Goal: Task Accomplishment & Management: Manage account settings

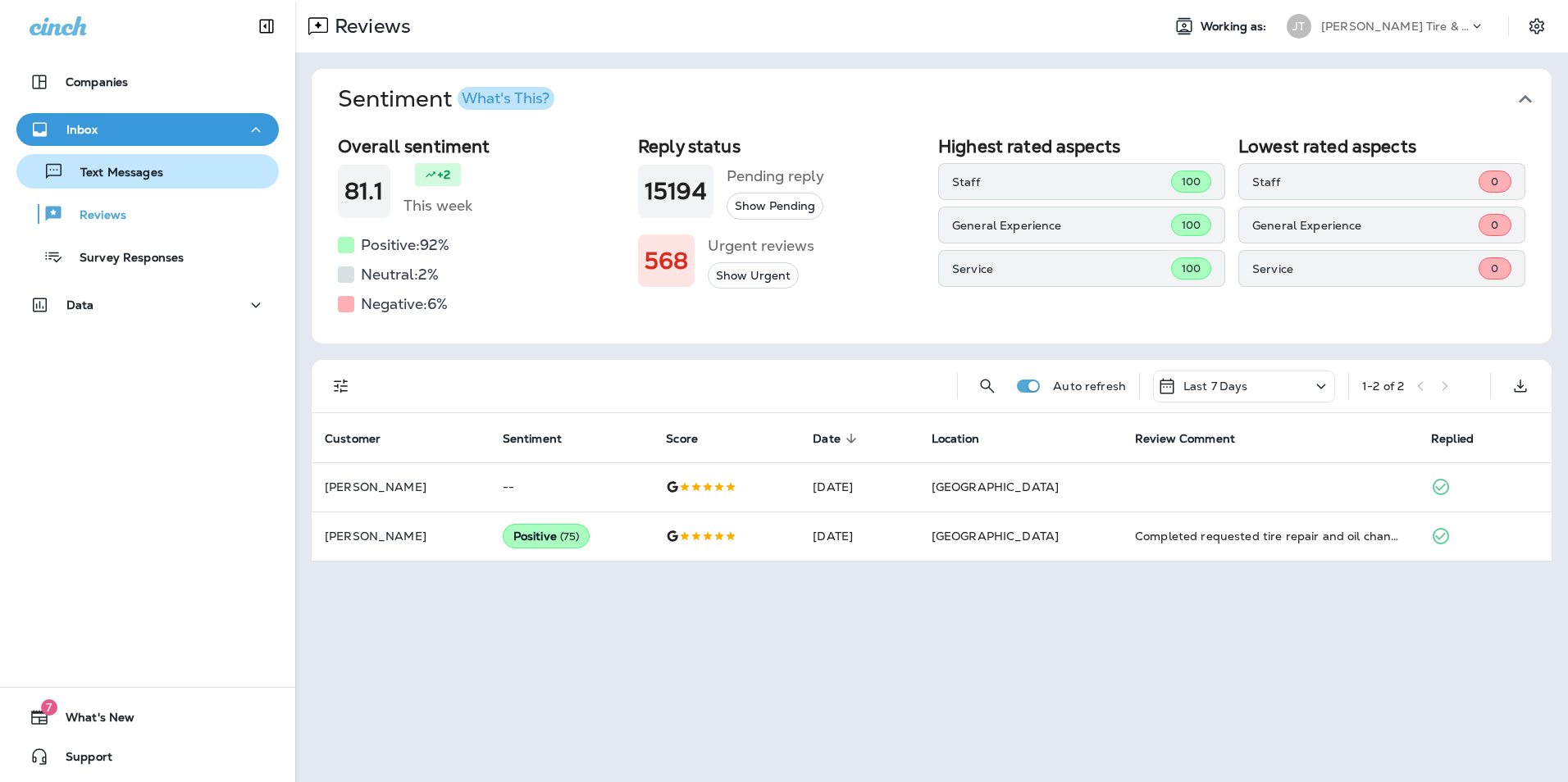
click at [127, 178] on p "Text Messages" at bounding box center [113, 173] width 99 height 16
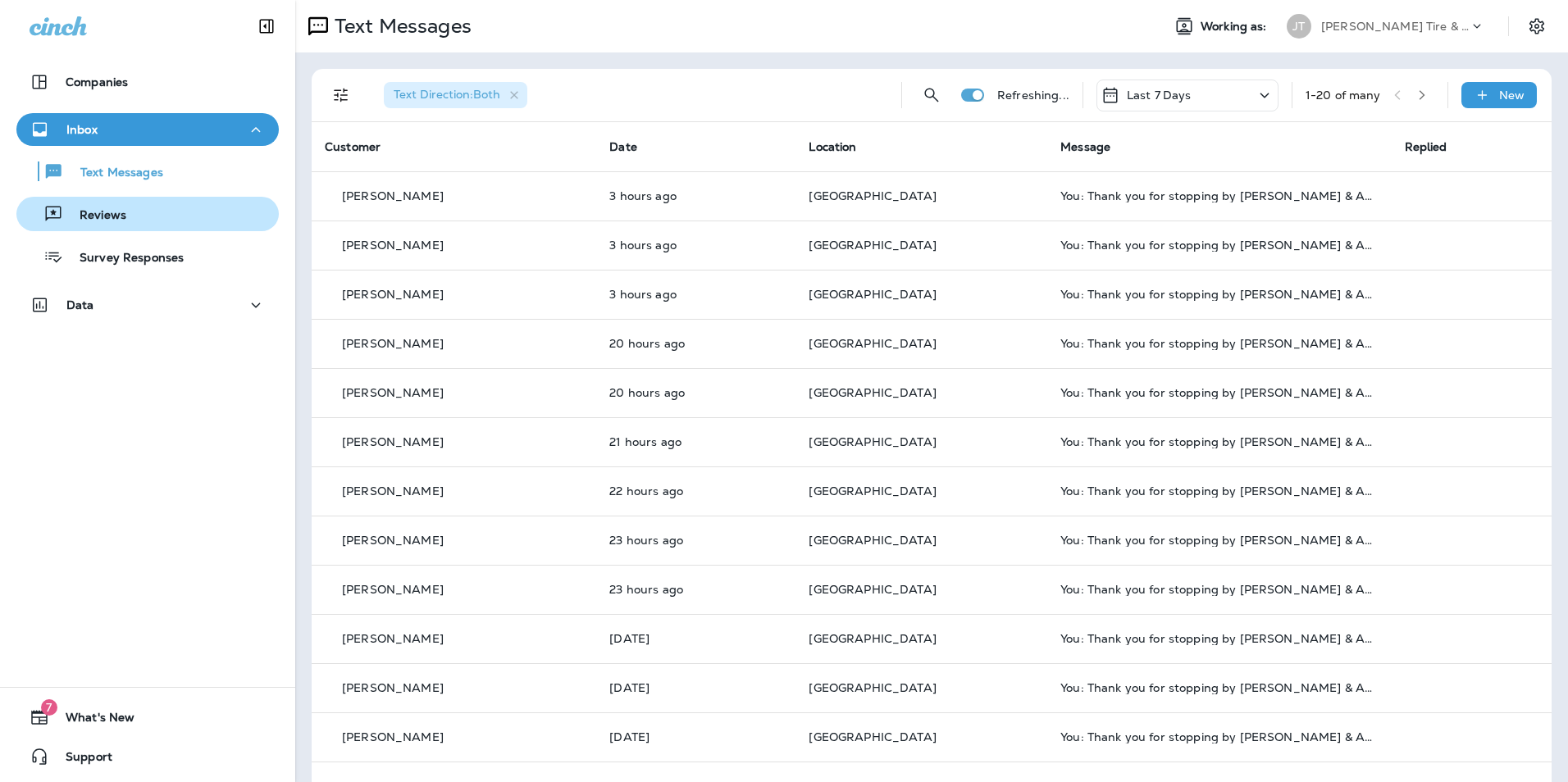
click at [134, 209] on div "Reviews" at bounding box center [148, 214] width 249 height 25
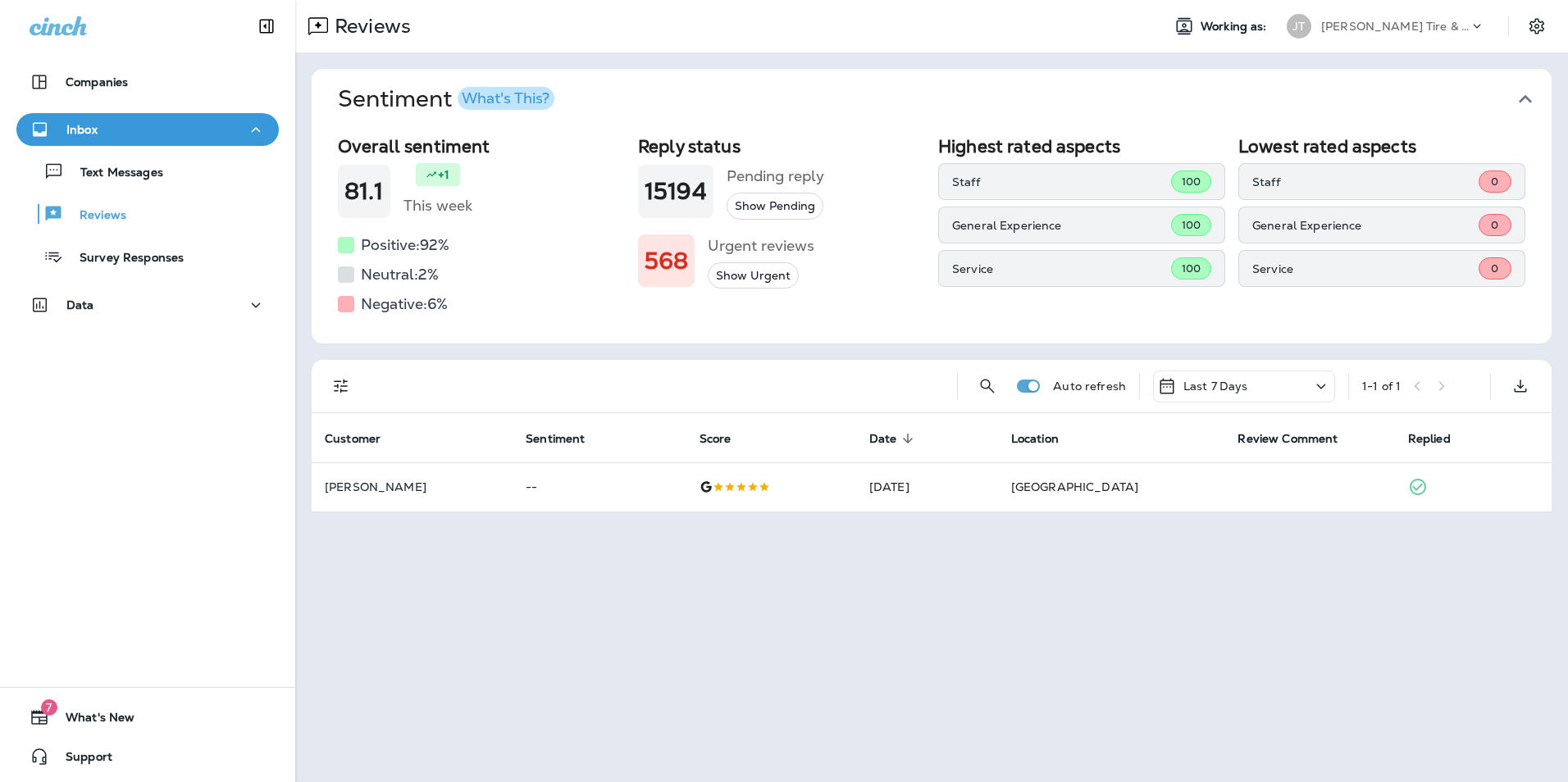
click at [660, 113] on button "Sentiment What's This?" at bounding box center [945, 99] width 1240 height 61
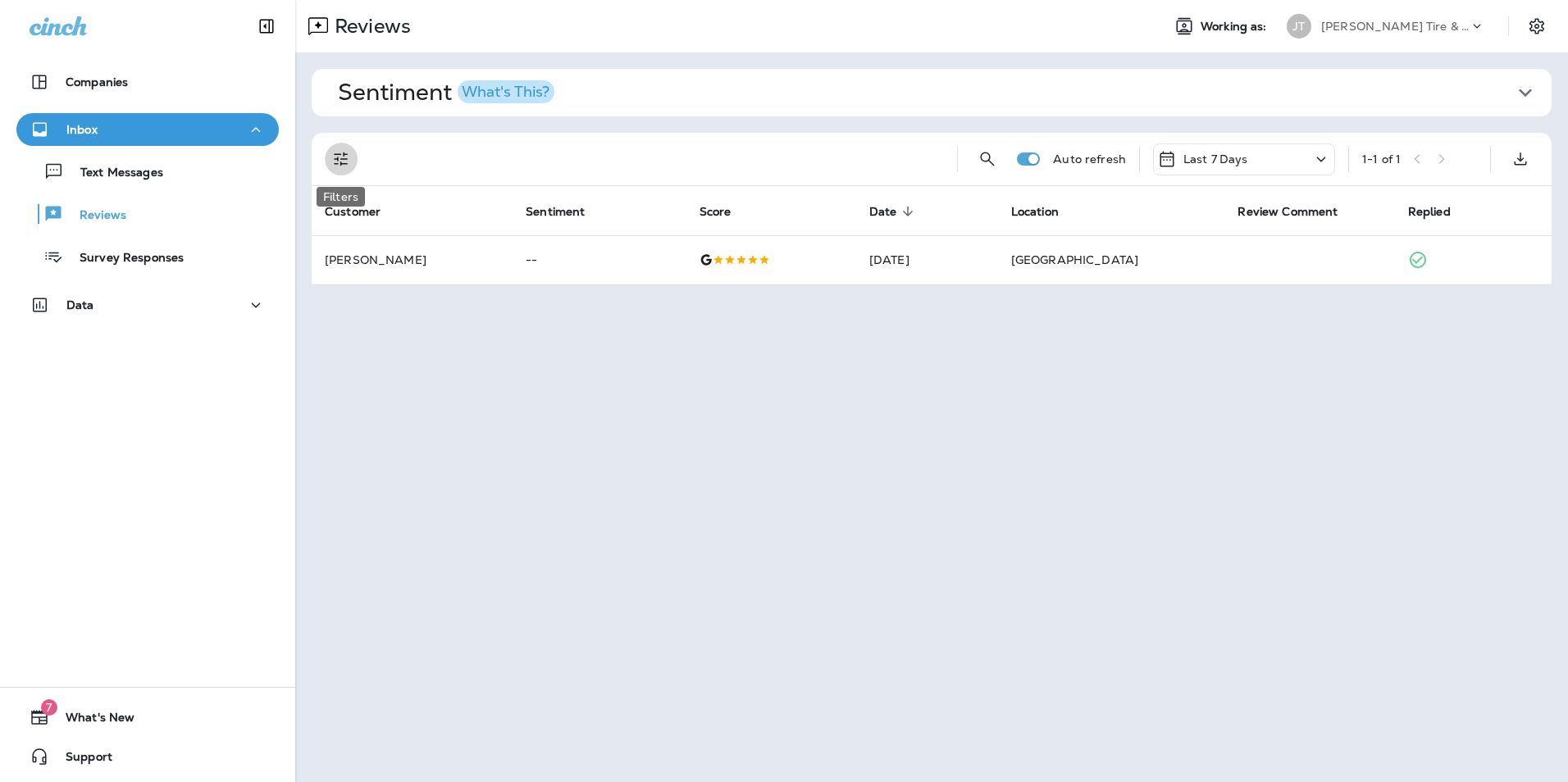
click at [333, 166] on icon "Filters" at bounding box center [341, 159] width 20 height 20
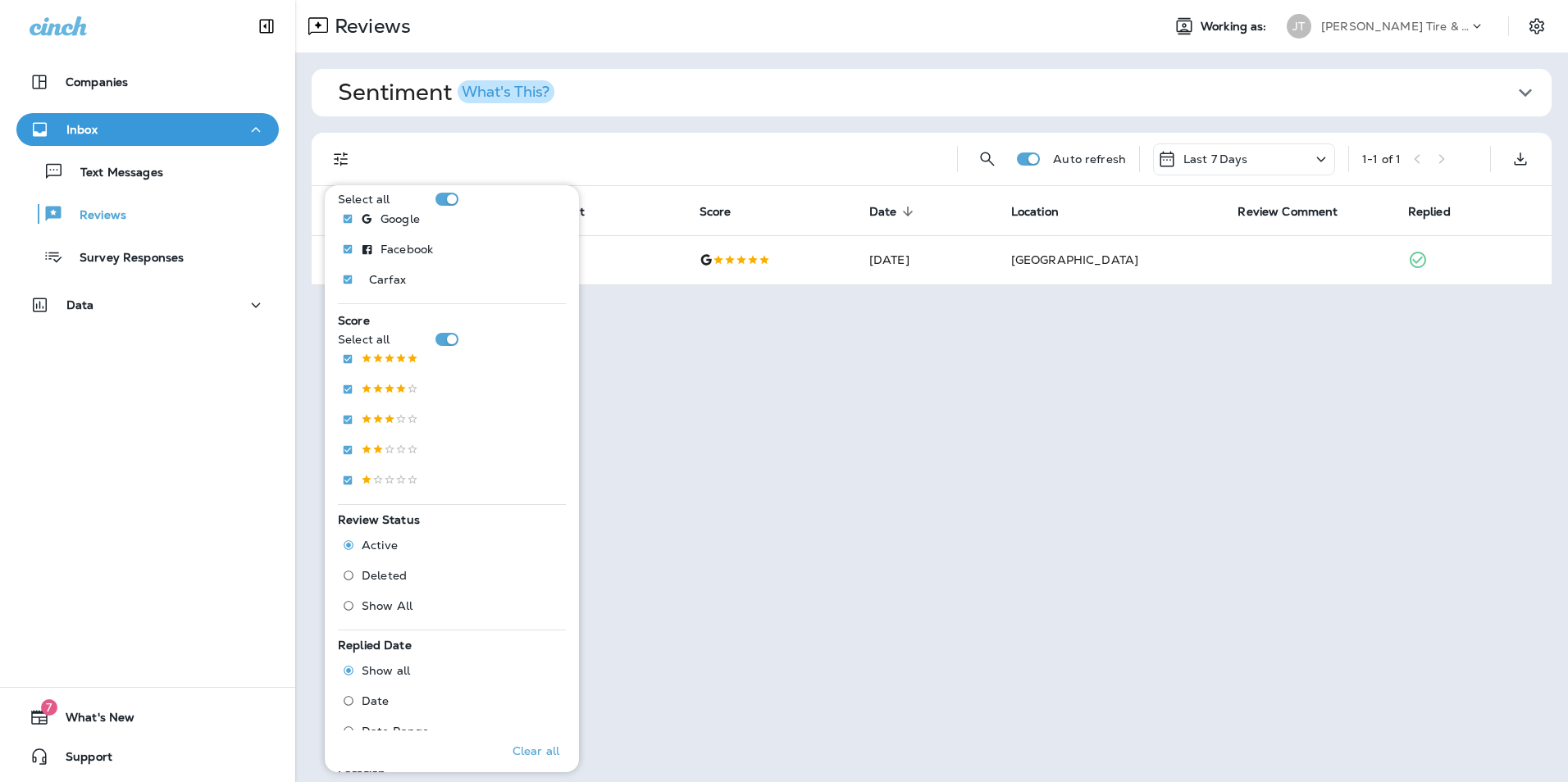
scroll to position [323, 0]
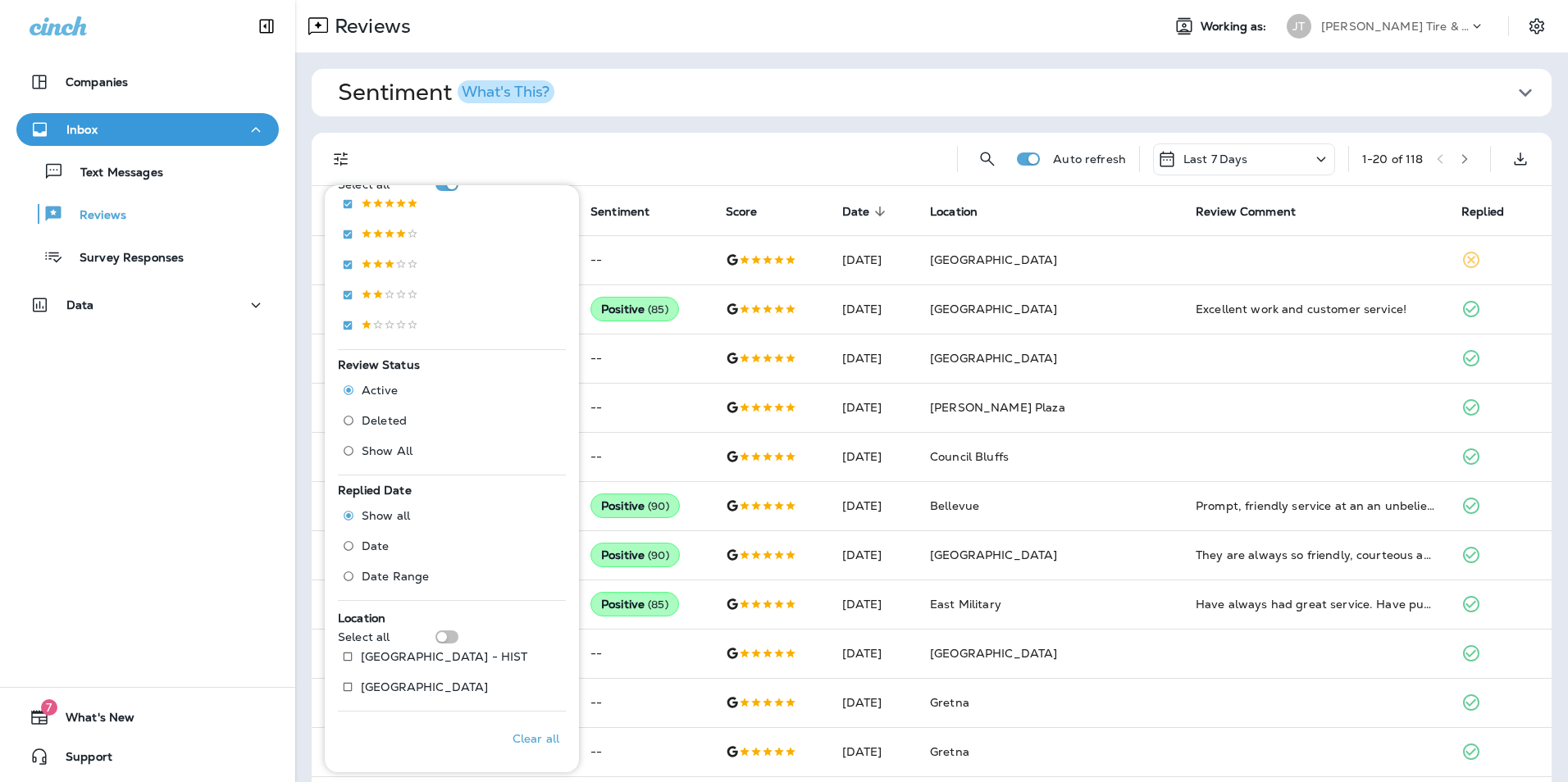
click at [217, 554] on div "Companies Inbox Text Messages Reviews Survey Responses Data 7 What's New Support" at bounding box center [148, 391] width 295 height 782
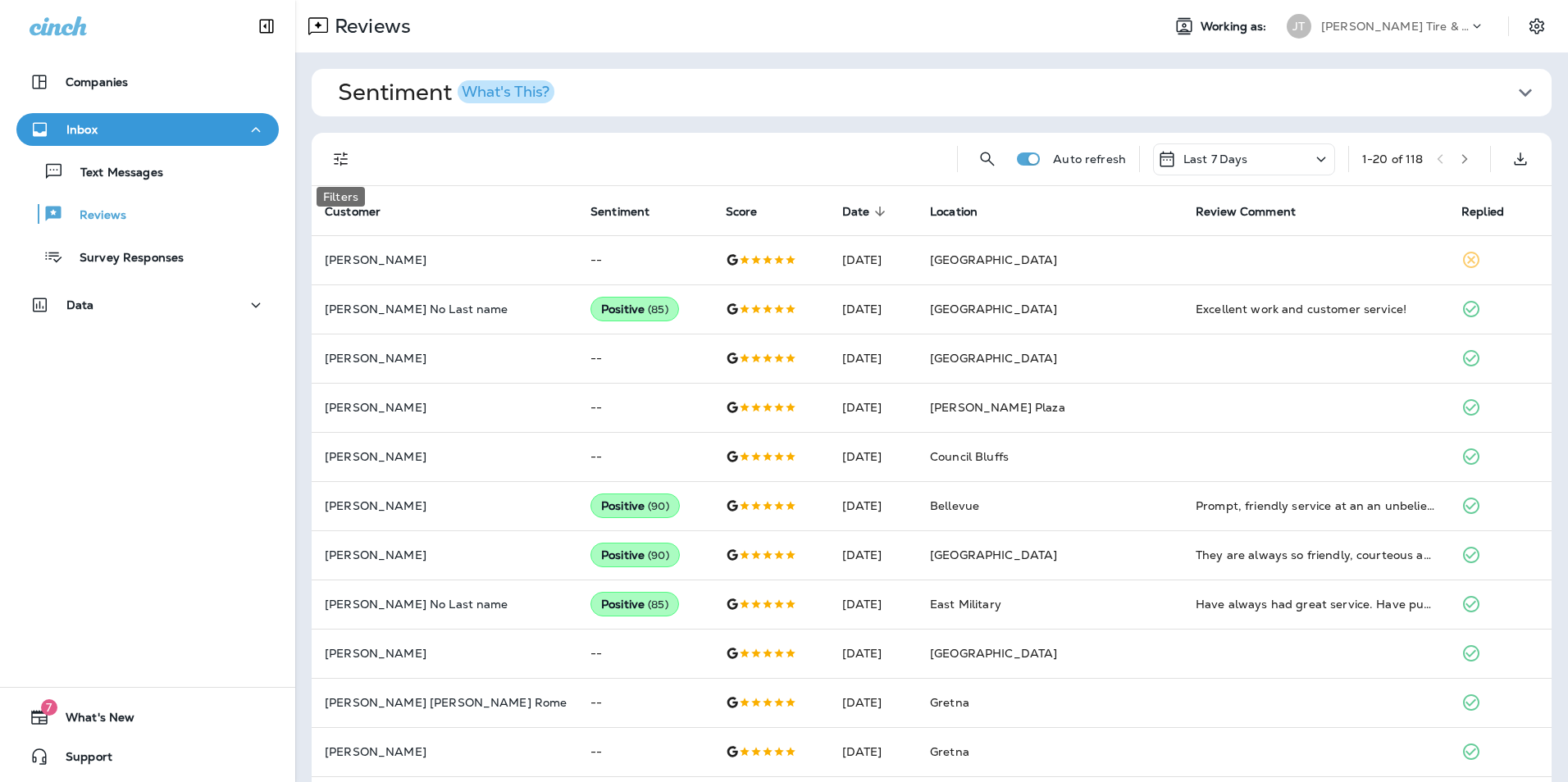
click at [348, 164] on icon "Filters" at bounding box center [341, 159] width 20 height 20
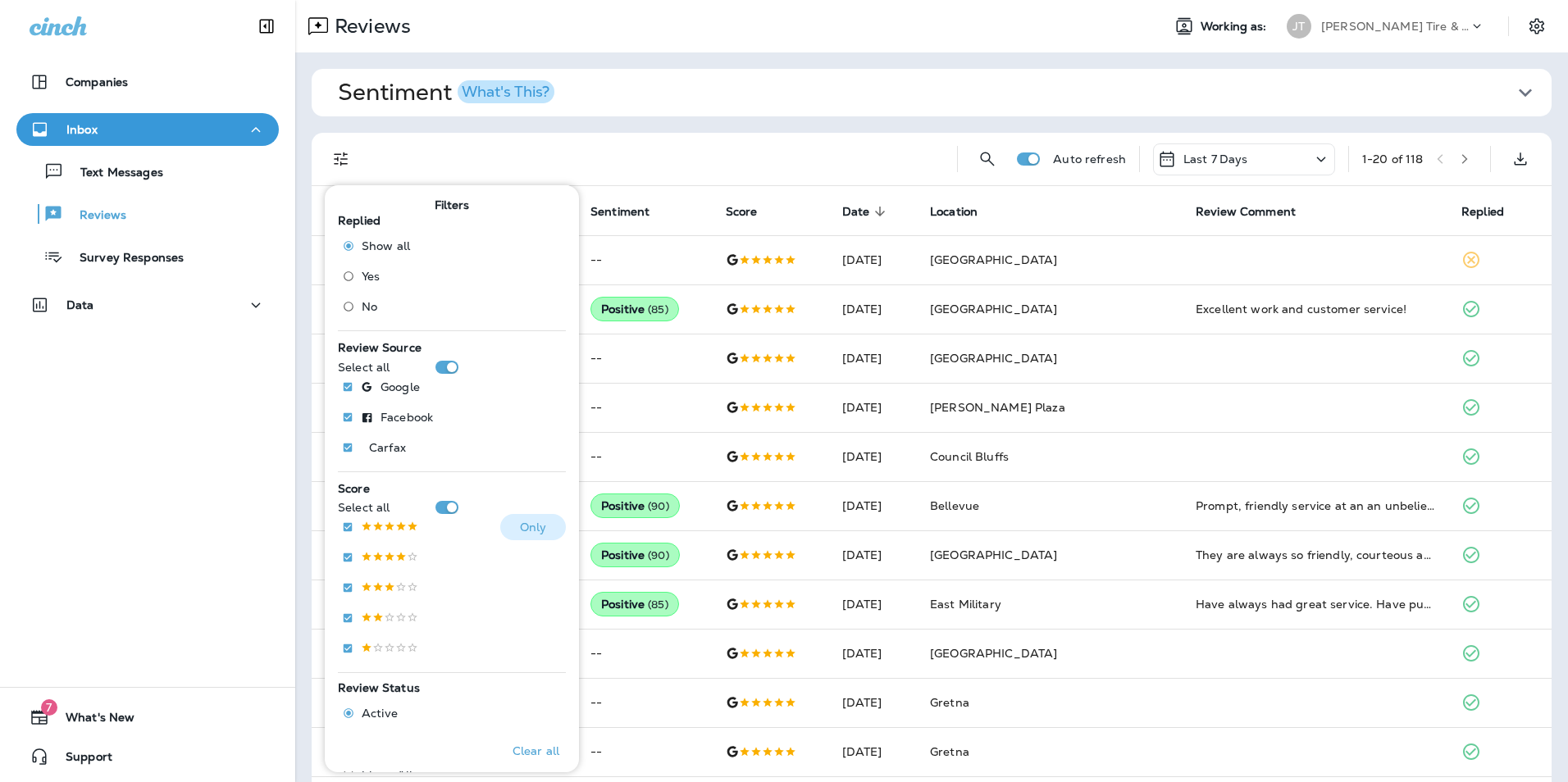
scroll to position [323, 0]
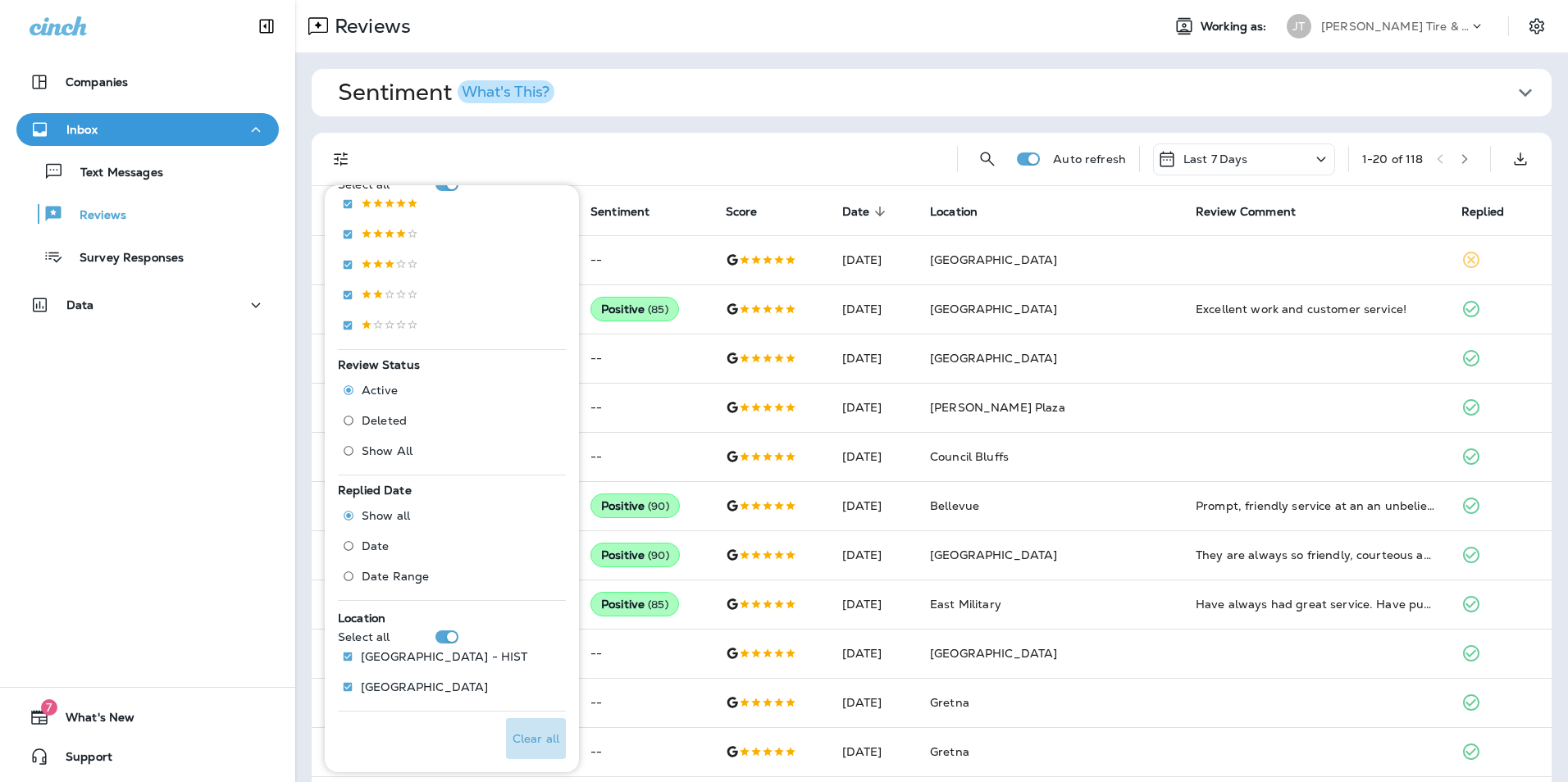
click at [519, 739] on p "Clear all" at bounding box center [536, 739] width 47 height 13
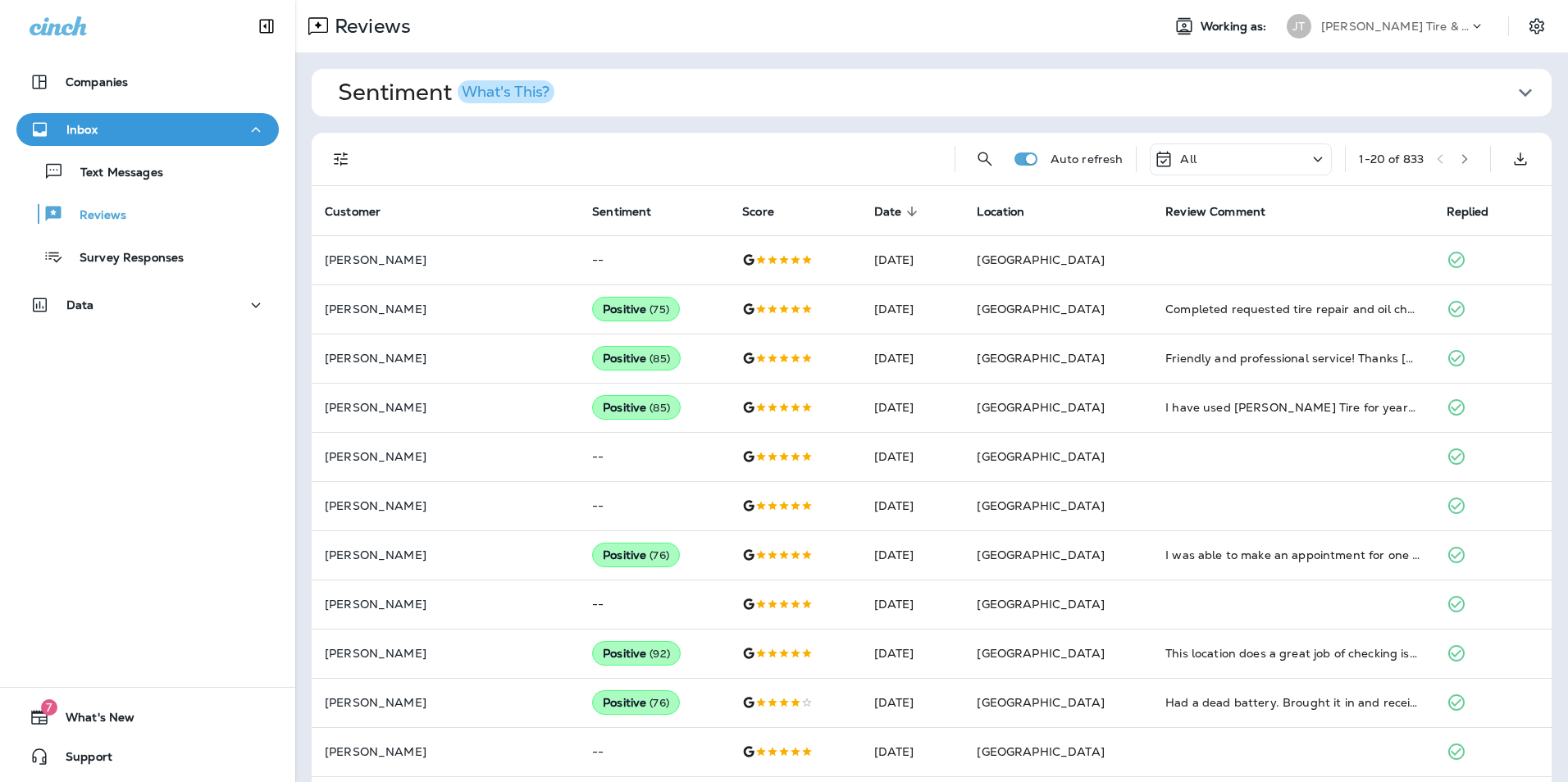
click at [1453, 165] on button "button" at bounding box center [1465, 159] width 25 height 25
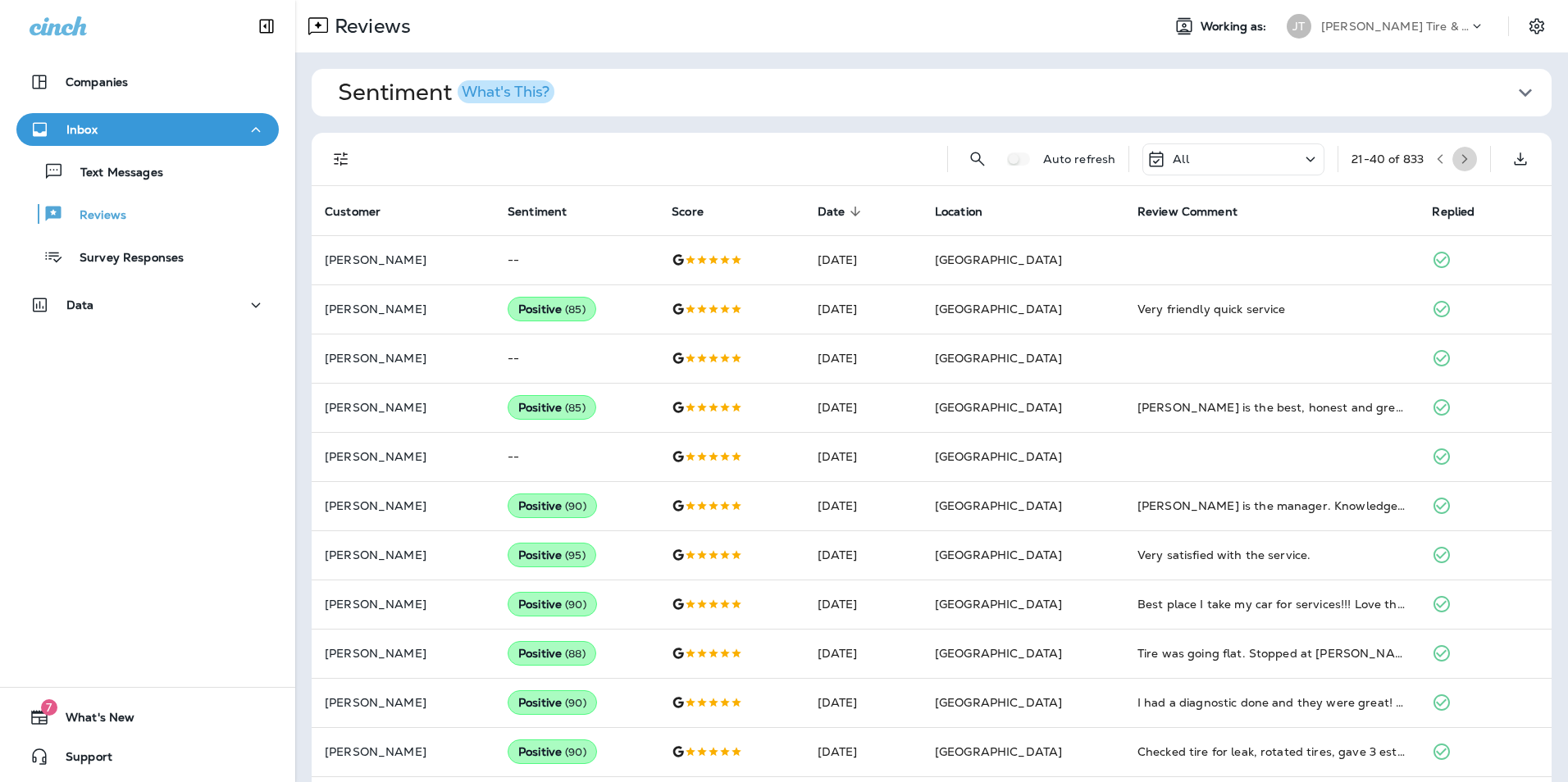
click at [1452, 152] on button "button" at bounding box center [1465, 159] width 25 height 25
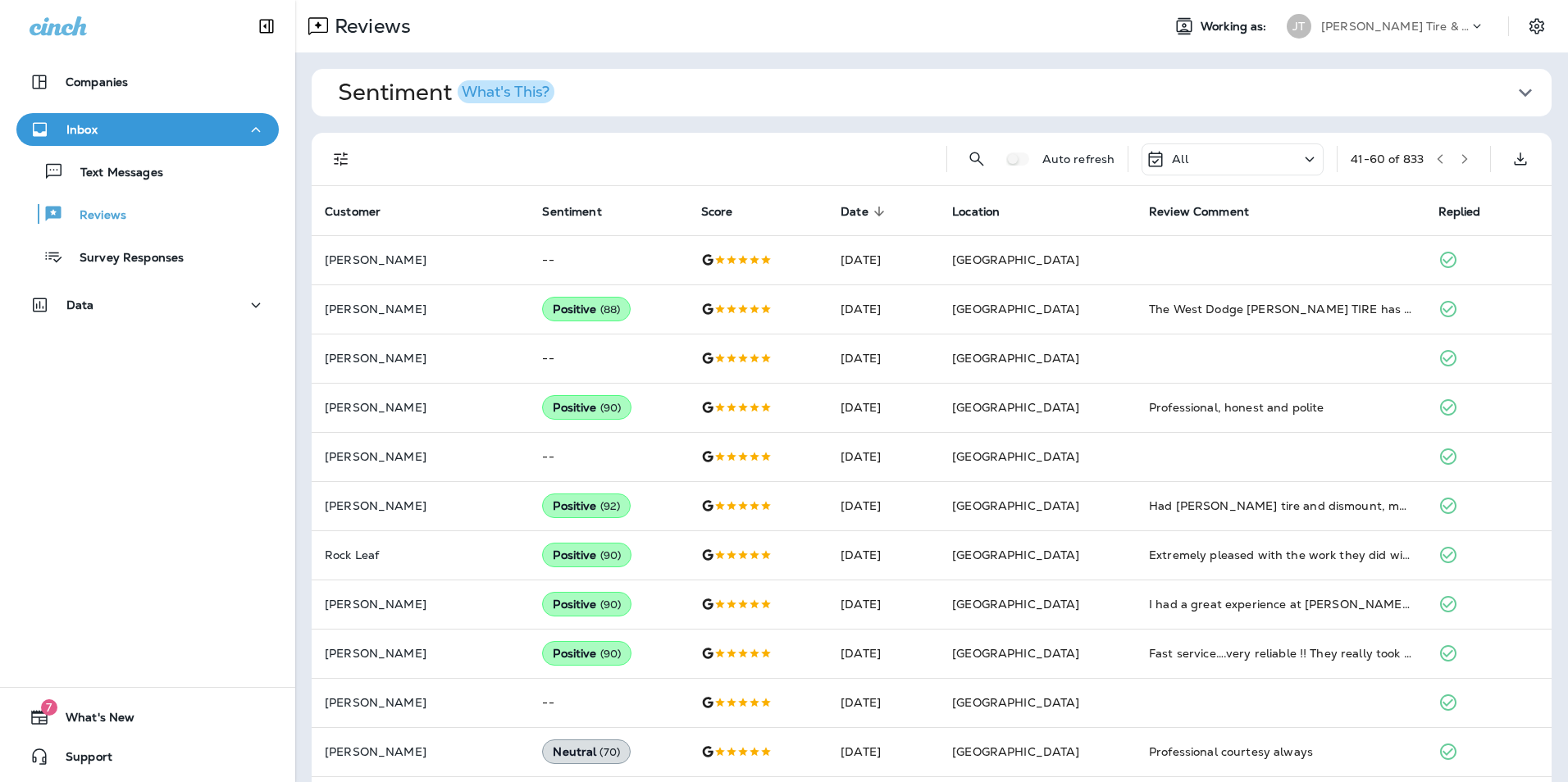
click at [1461, 157] on button "button" at bounding box center [1465, 159] width 25 height 25
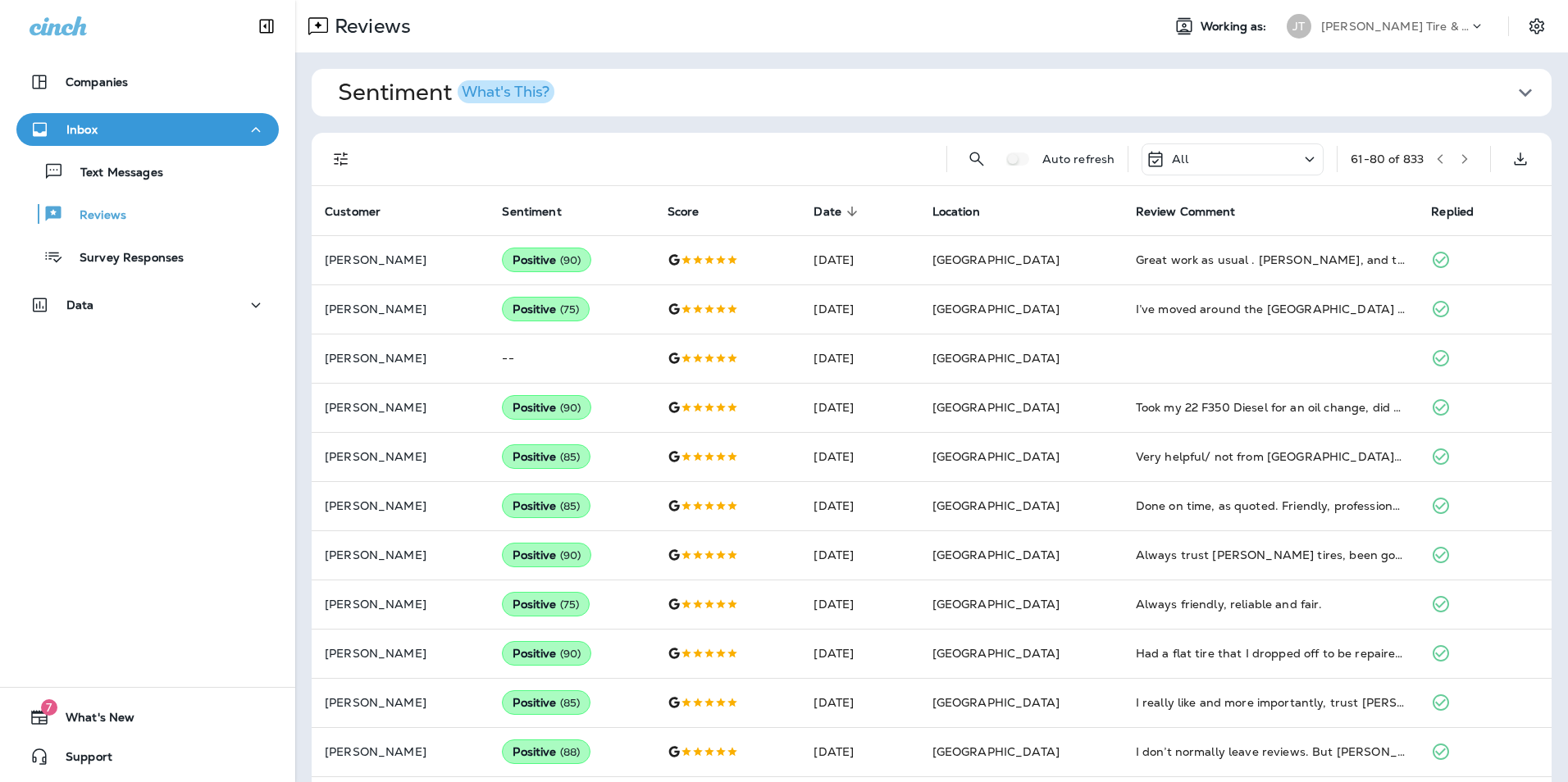
click at [1459, 159] on icon "button" at bounding box center [1465, 159] width 11 height 11
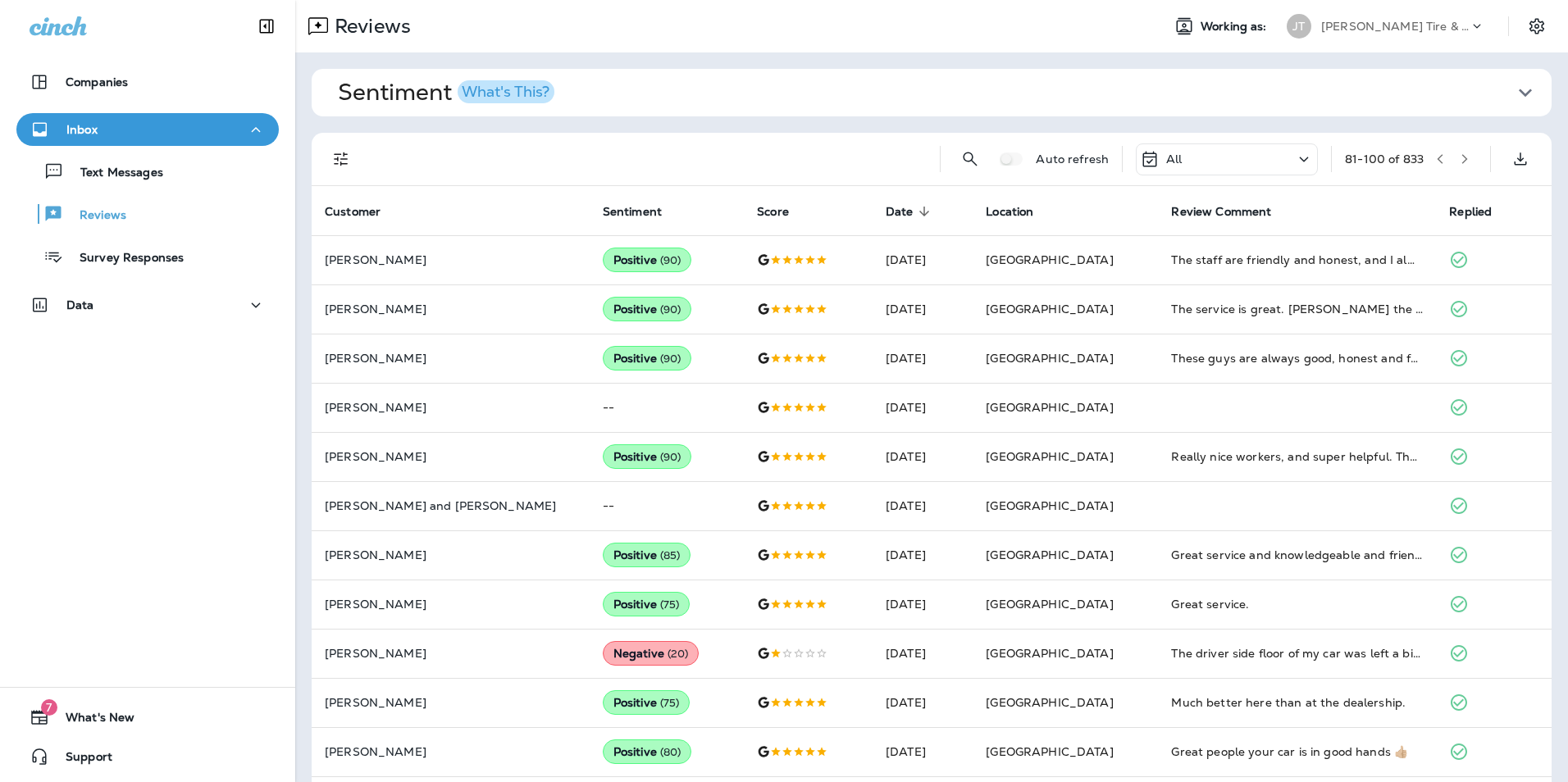
click at [1459, 159] on icon "button" at bounding box center [1465, 159] width 11 height 11
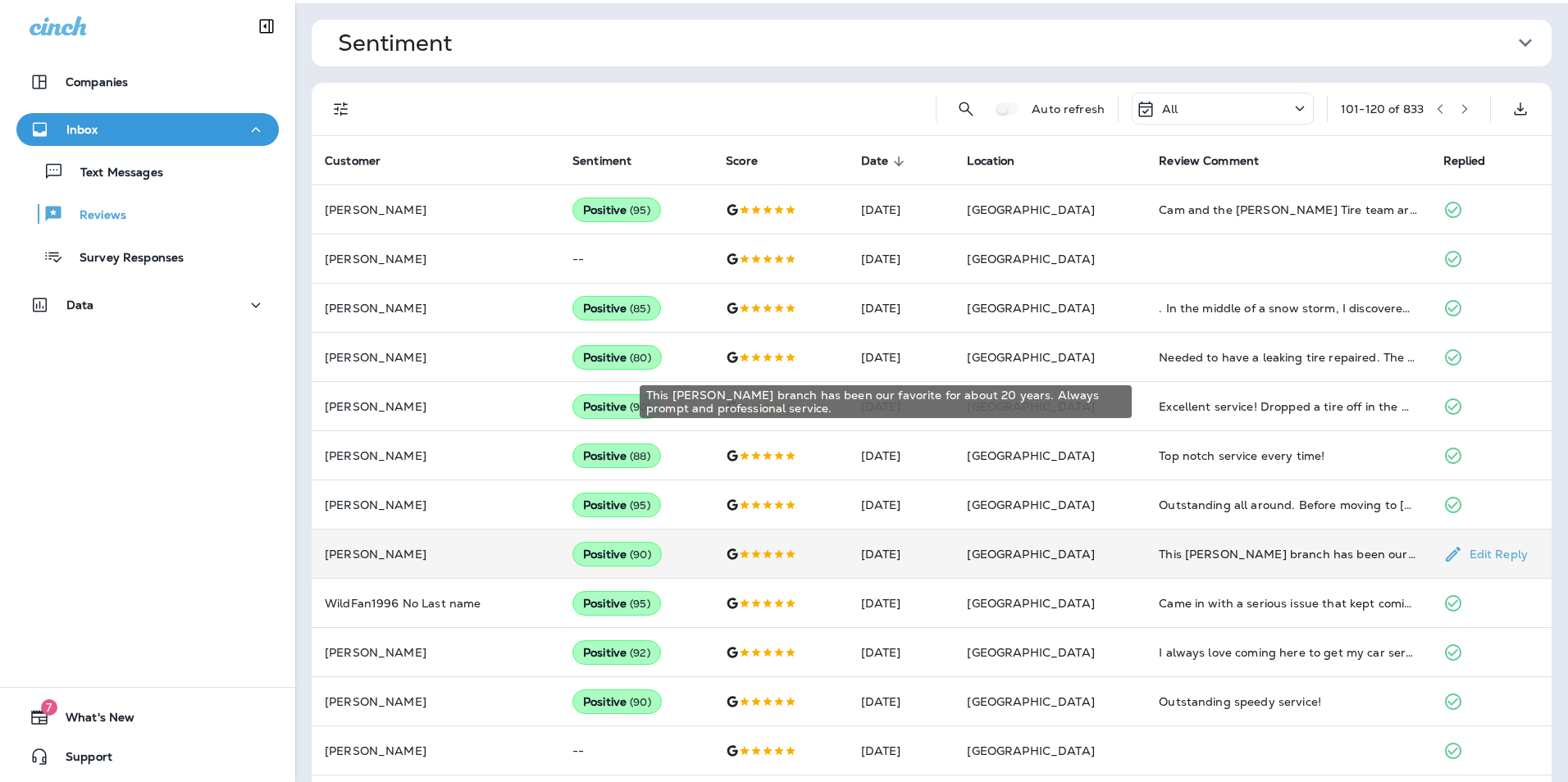
scroll to position [43, 0]
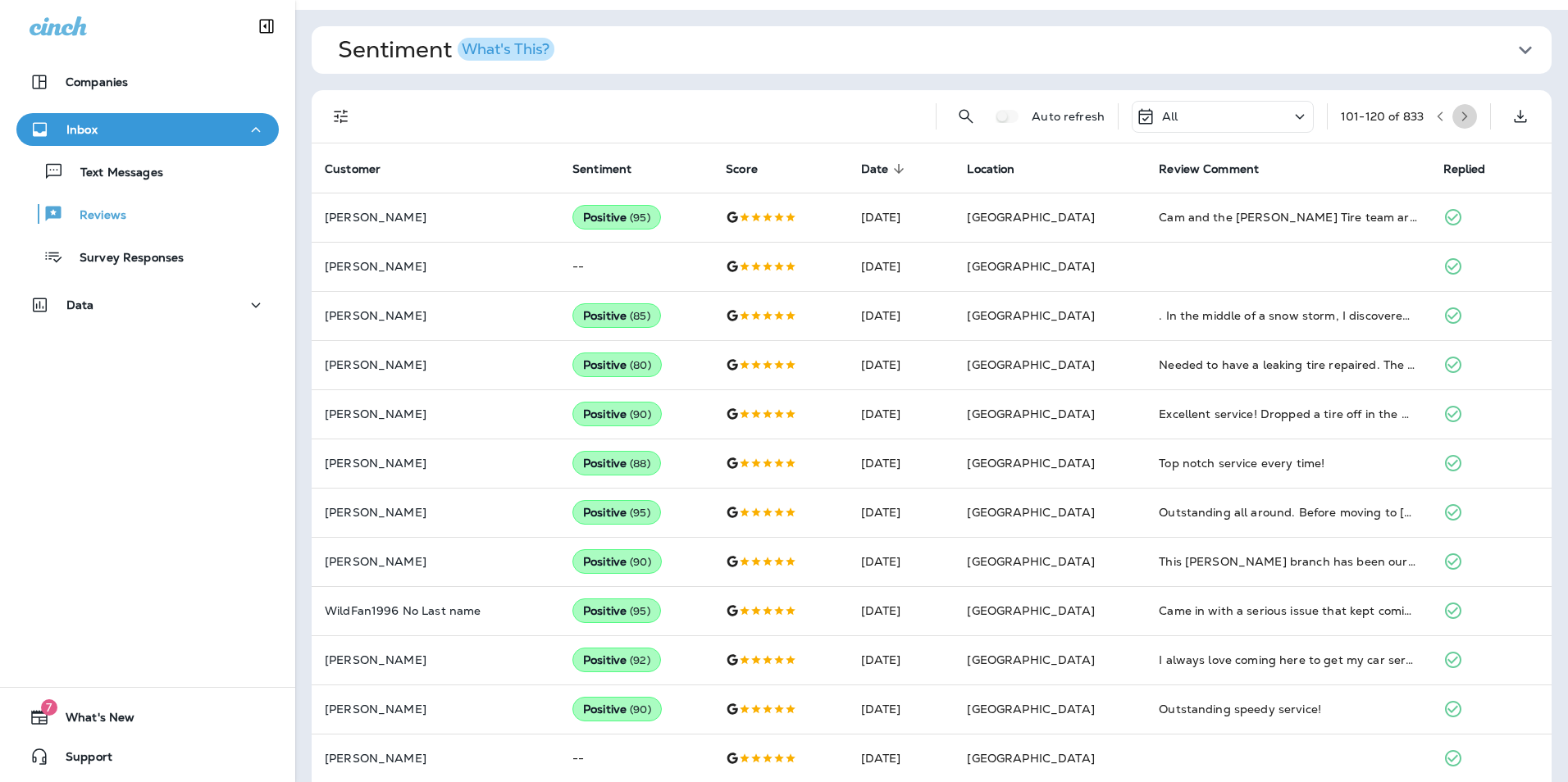
click at [1459, 120] on icon "button" at bounding box center [1465, 116] width 11 height 11
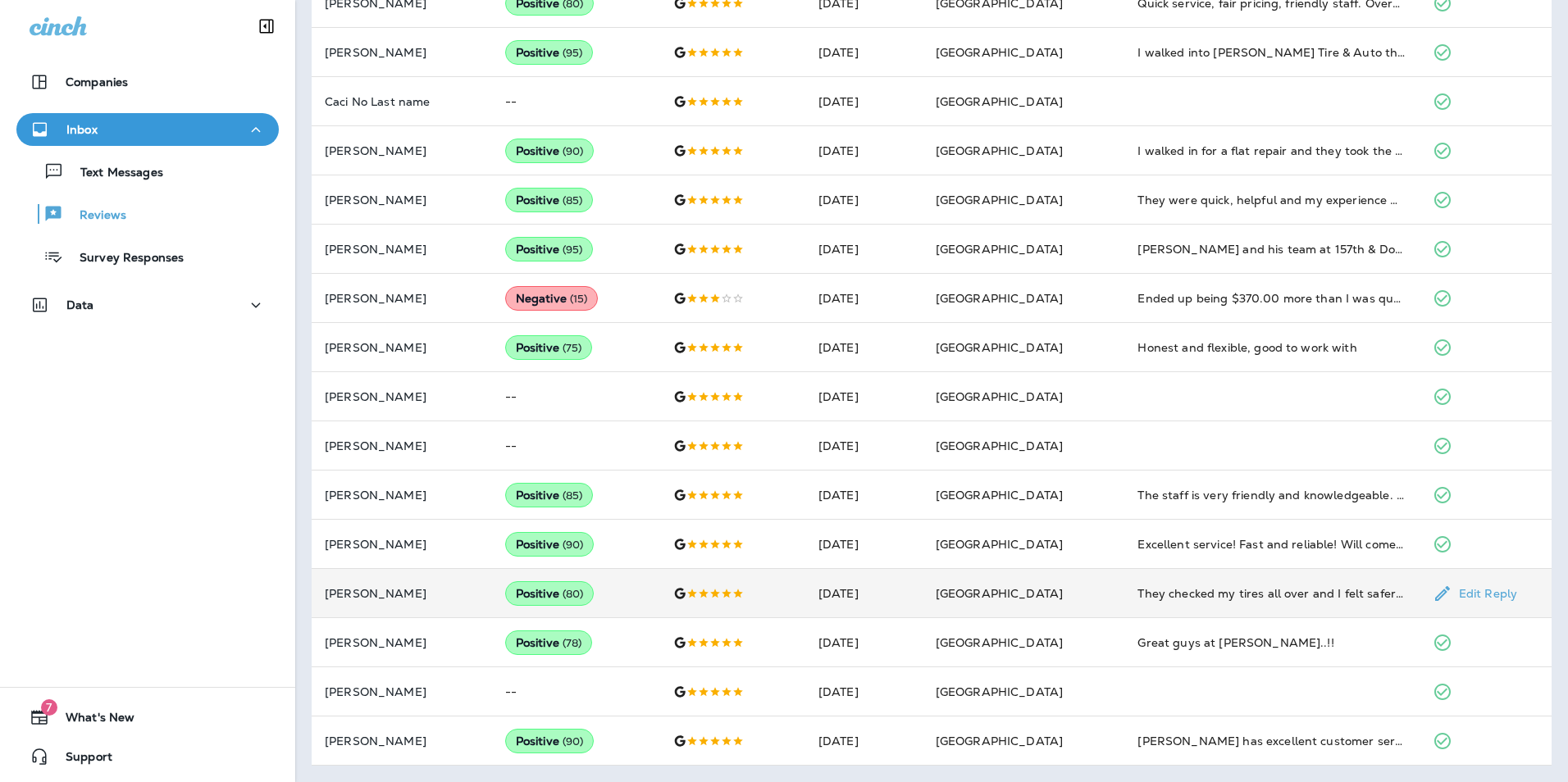
scroll to position [0, 0]
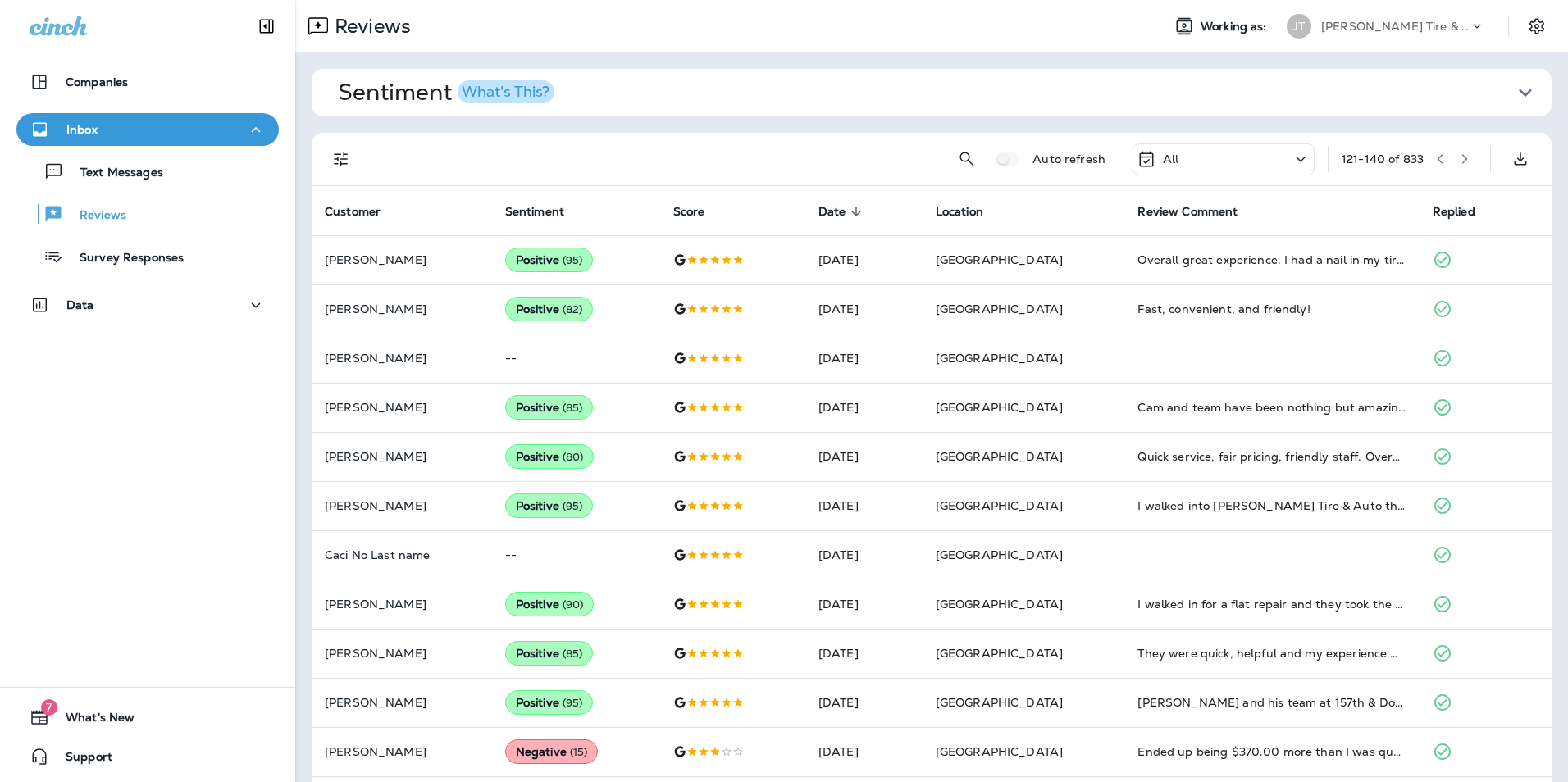
click at [1459, 162] on icon "button" at bounding box center [1465, 159] width 11 height 11
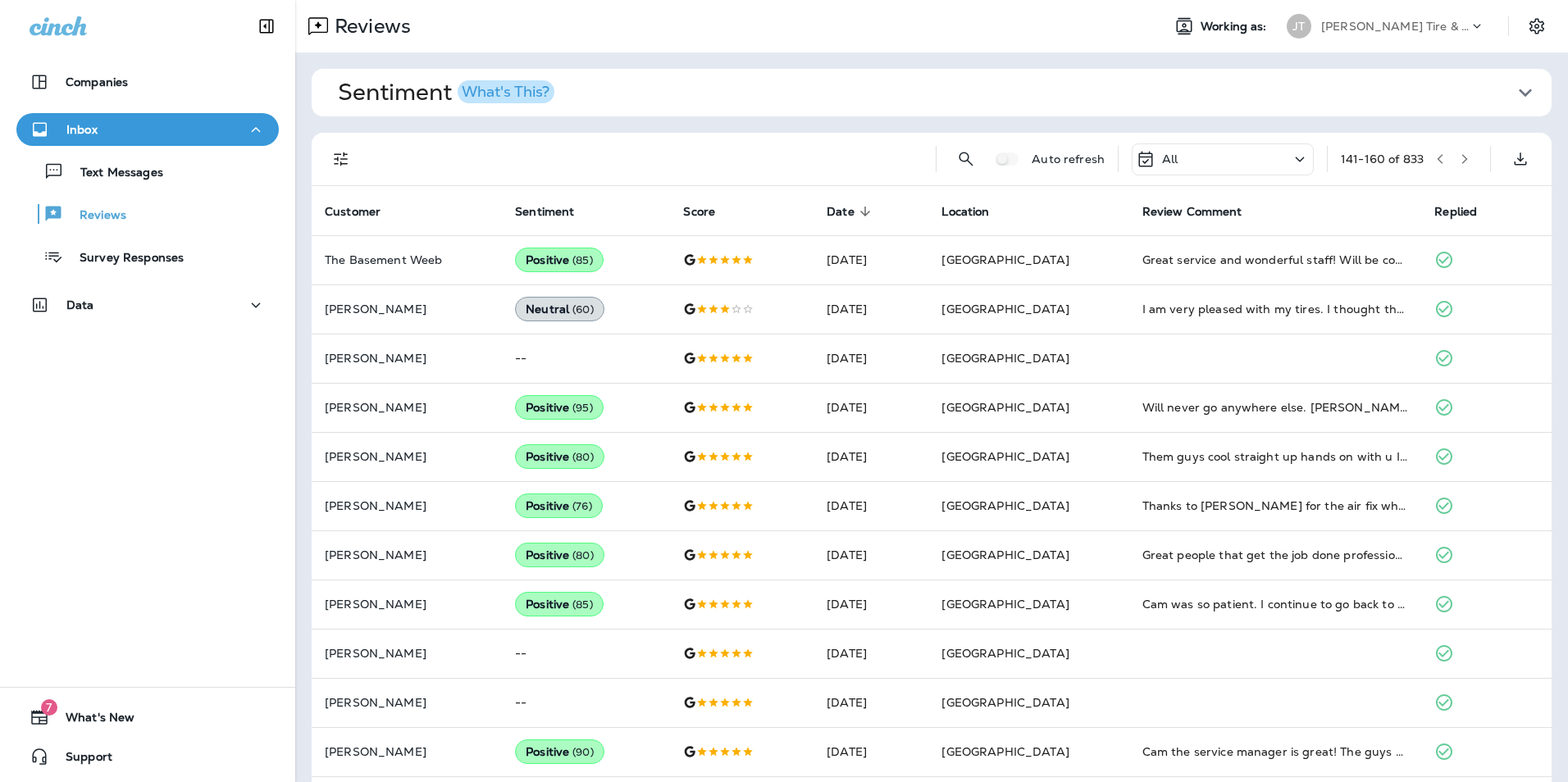
click at [1459, 158] on icon "button" at bounding box center [1465, 159] width 11 height 11
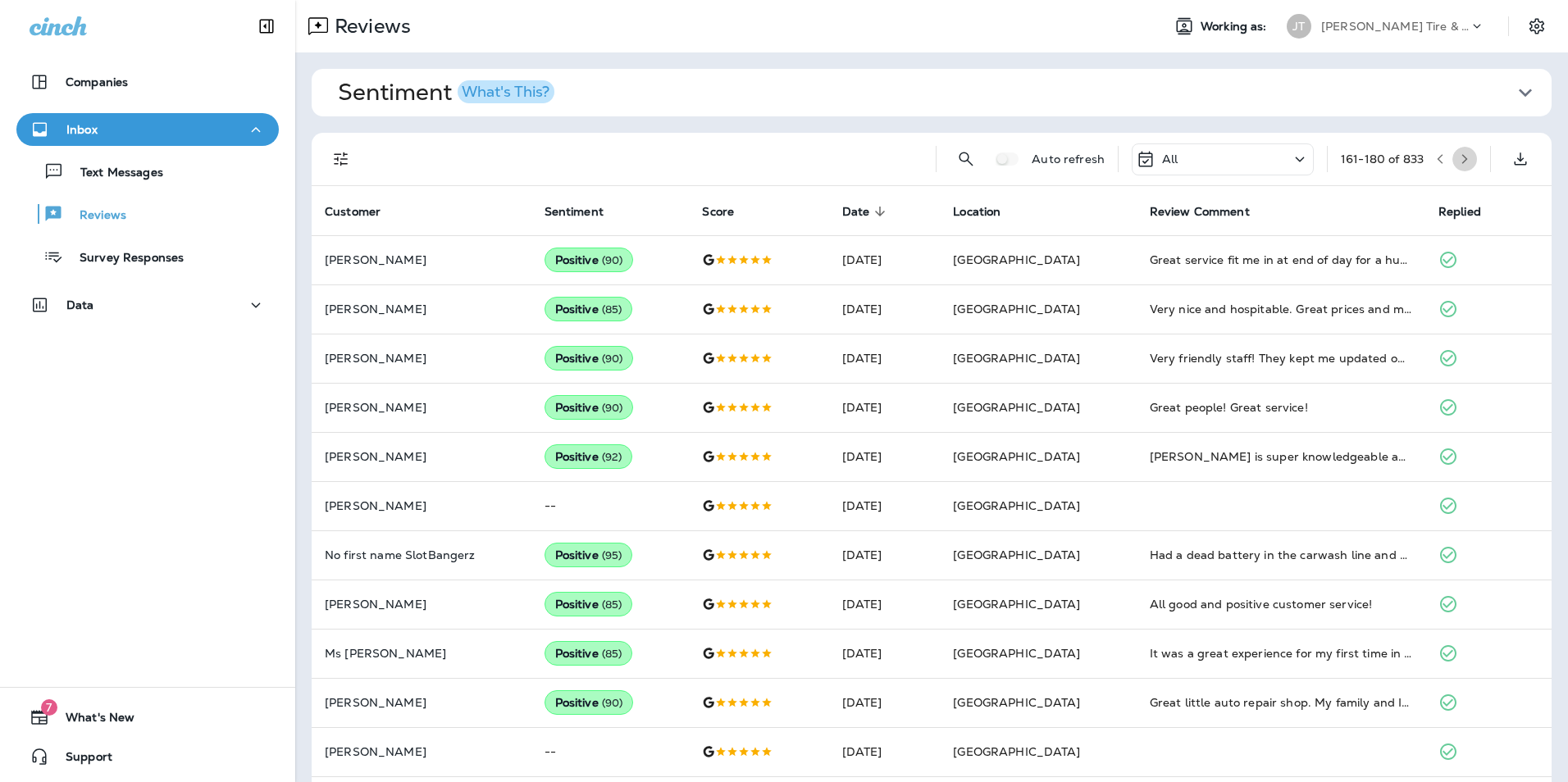
click at [1459, 153] on icon "button" at bounding box center [1465, 159] width 11 height 11
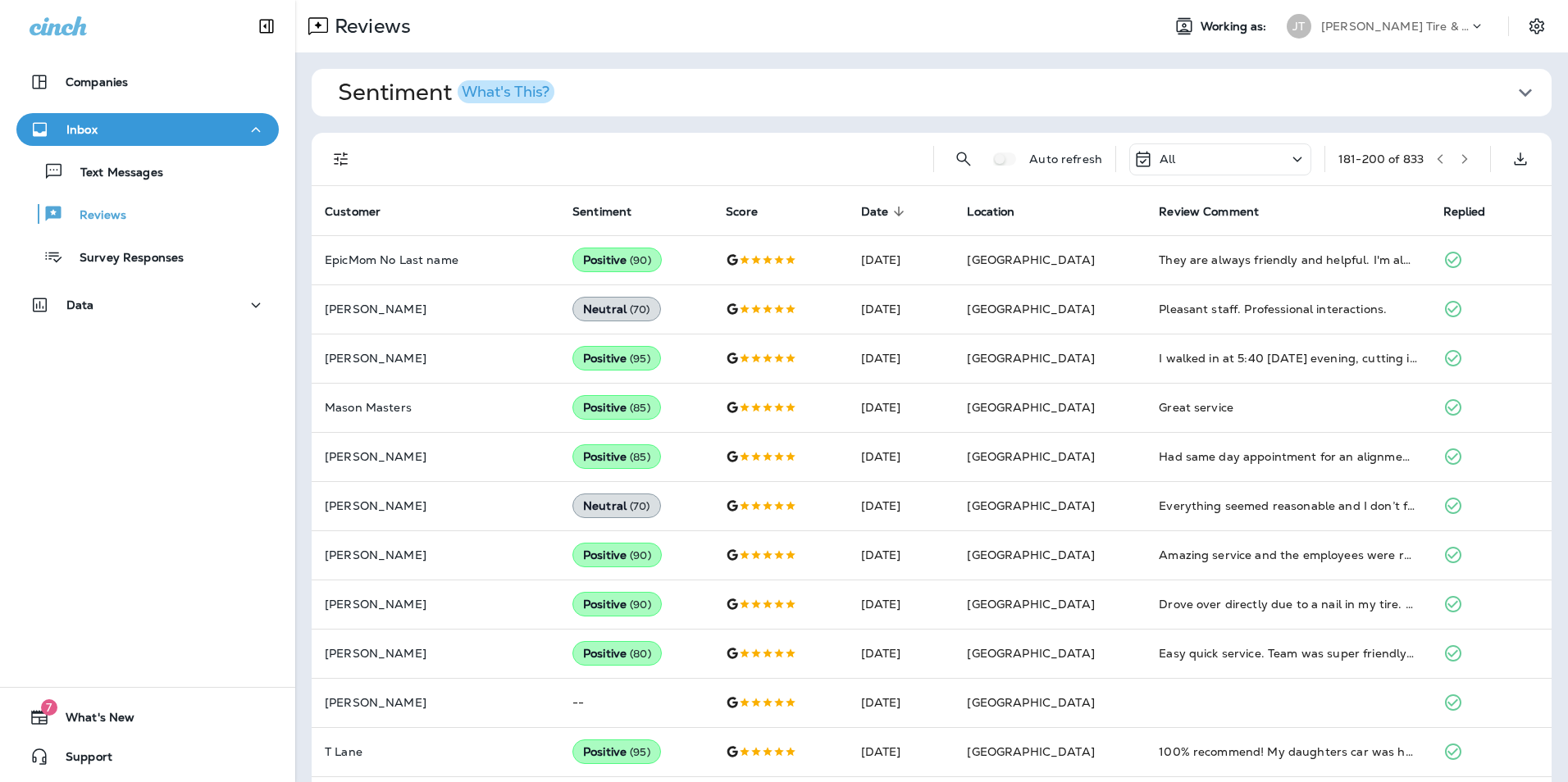
click at [1459, 161] on icon "button" at bounding box center [1465, 159] width 11 height 11
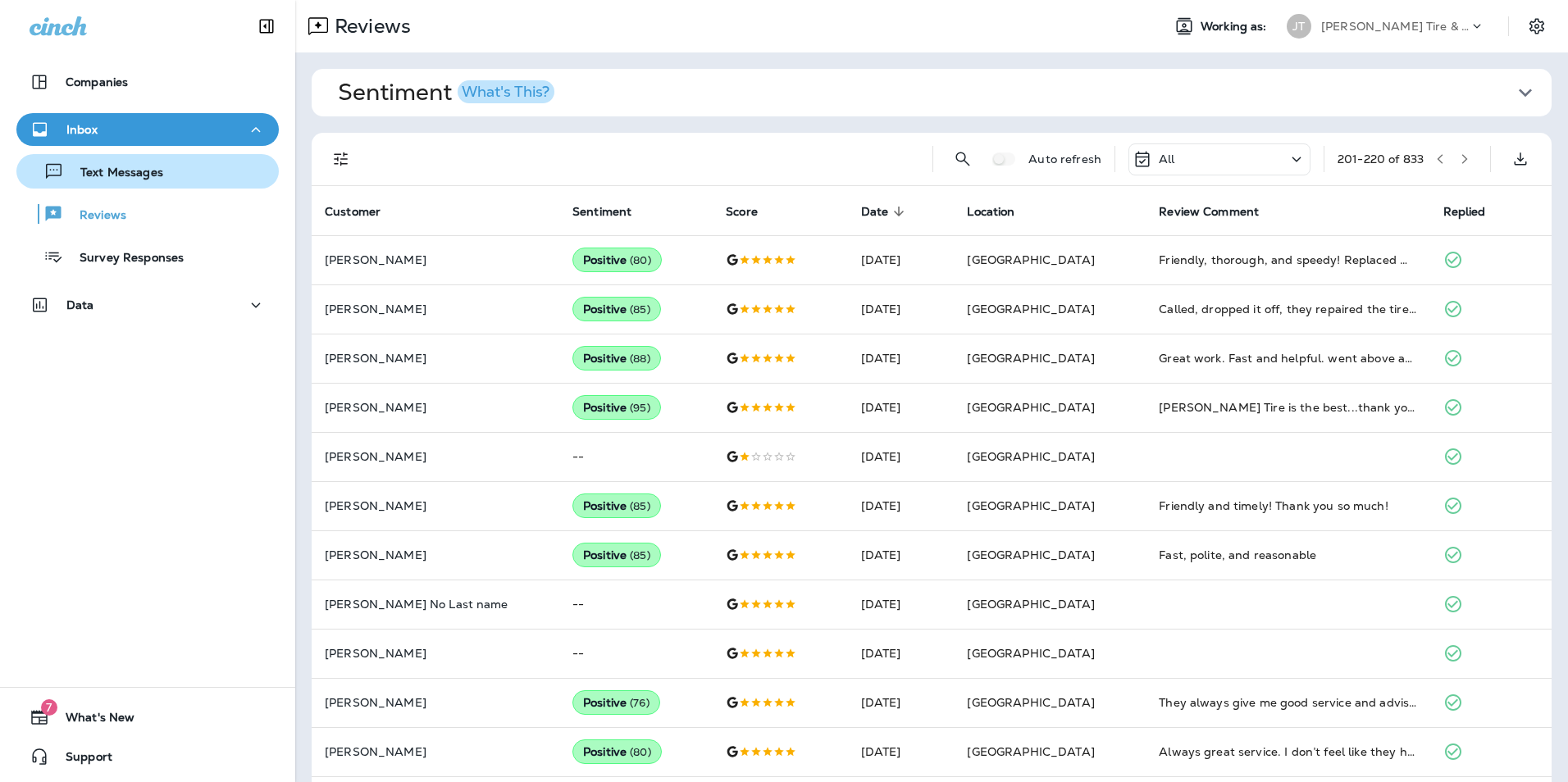
click at [103, 182] on div "Text Messages" at bounding box center [93, 171] width 140 height 25
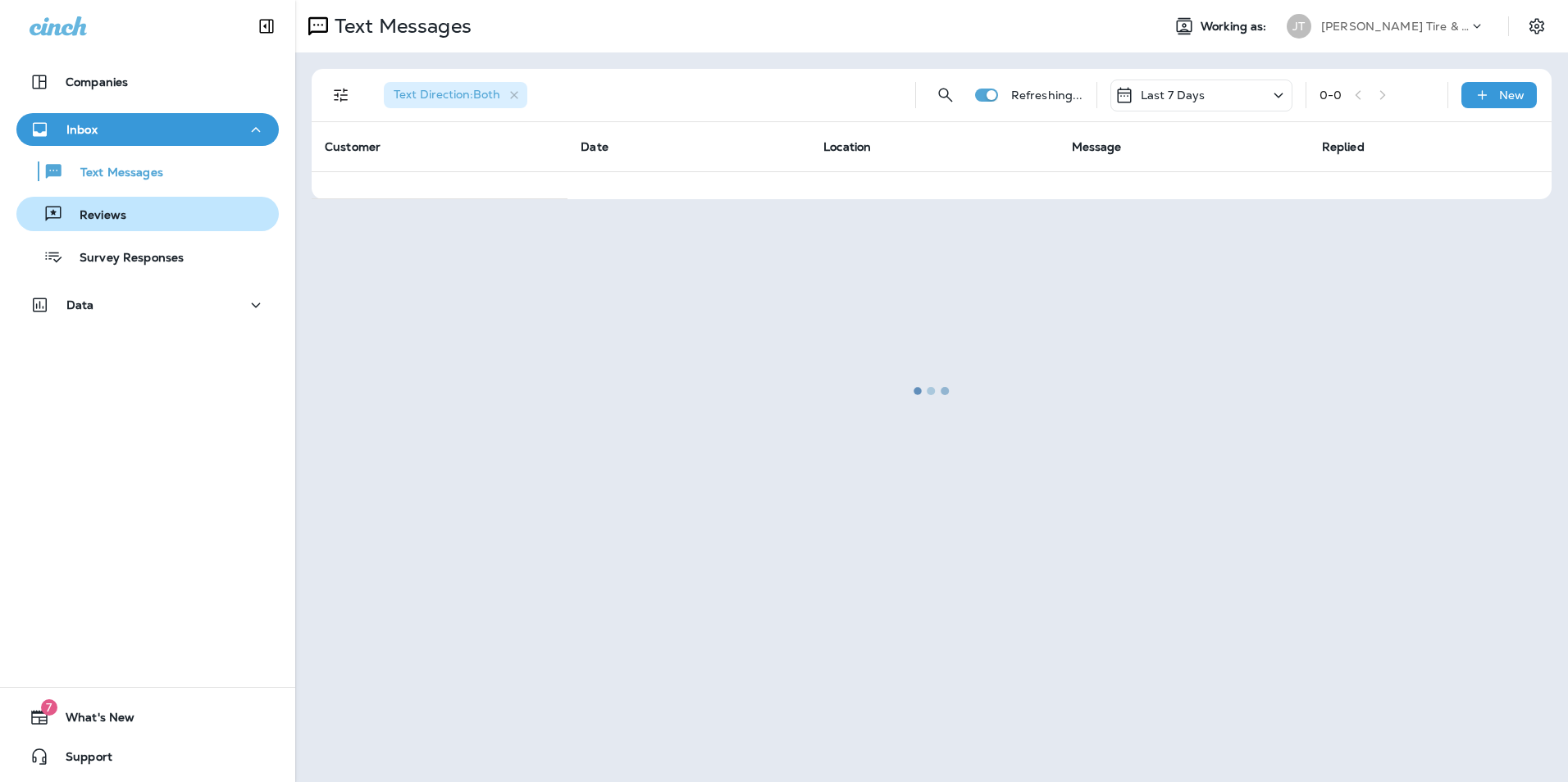
click at [98, 223] on p "Reviews" at bounding box center [94, 216] width 63 height 16
